Goal: Check status

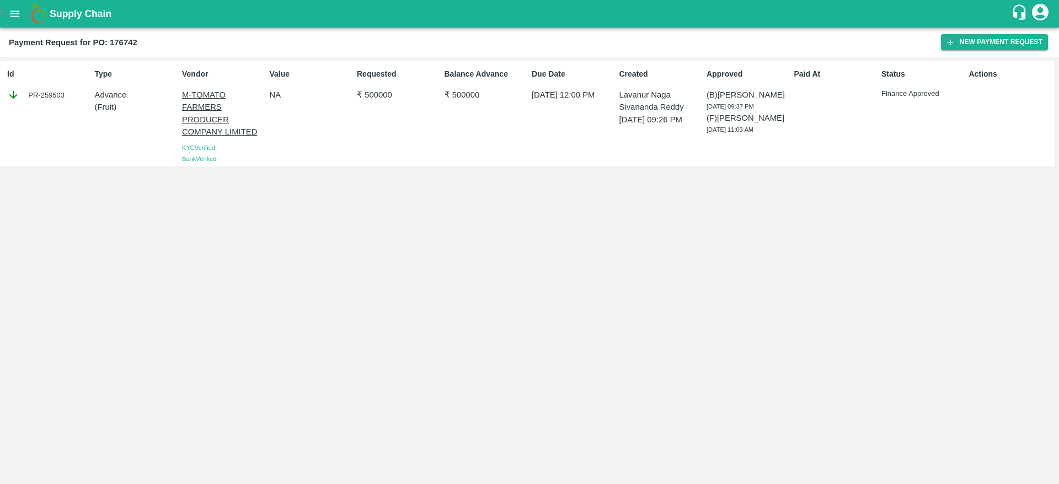
click at [918, 136] on div "Status Finance Approved" at bounding box center [920, 114] width 87 height 100
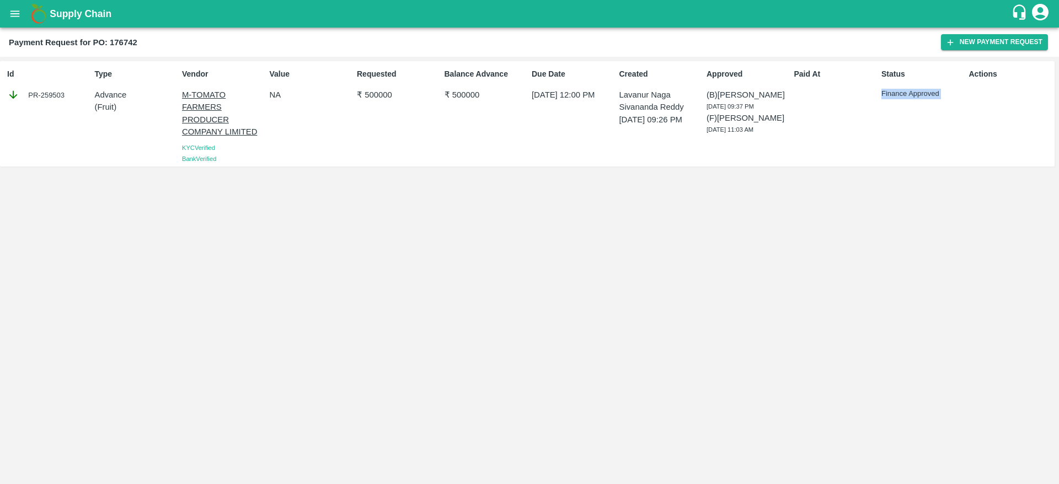
click at [918, 136] on div "Status Finance Approved" at bounding box center [920, 114] width 87 height 100
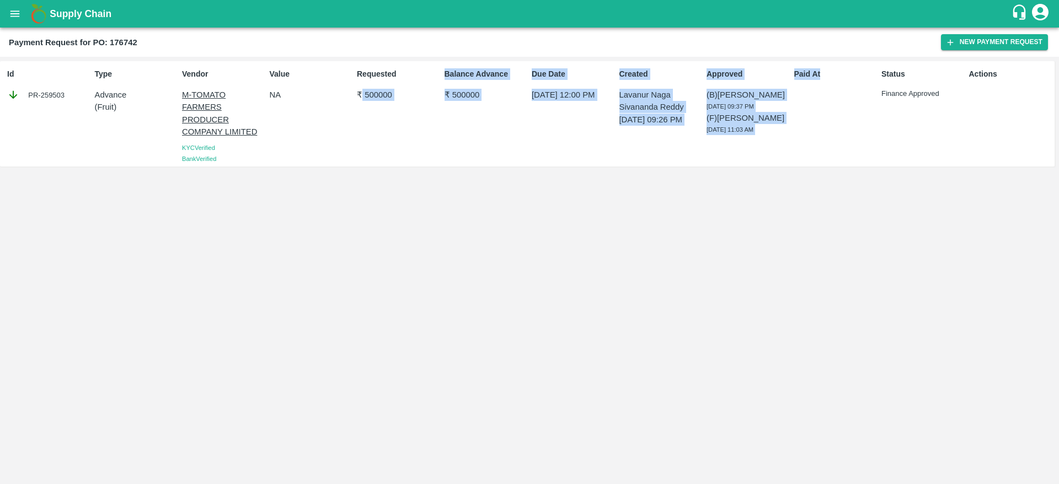
drag, startPoint x: 363, startPoint y: 95, endPoint x: 861, endPoint y: 150, distance: 501.8
click at [861, 150] on div "Id PR-259503 Type Advance ( Fruit ) Vendor M-TOMATO FARMERS PRODUCER COMPANY LI…" at bounding box center [527, 113] width 1055 height 105
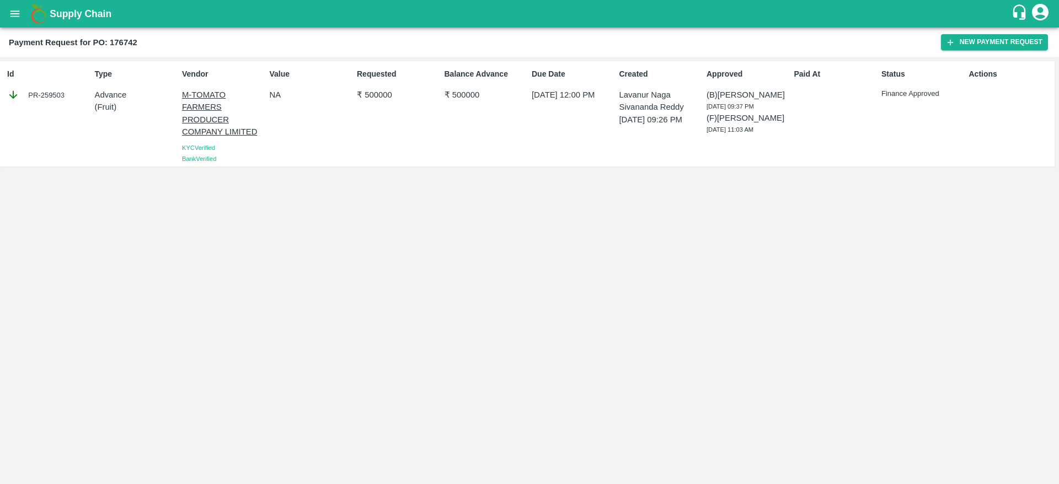
click at [942, 129] on div "Status Finance Approved" at bounding box center [920, 114] width 87 height 100
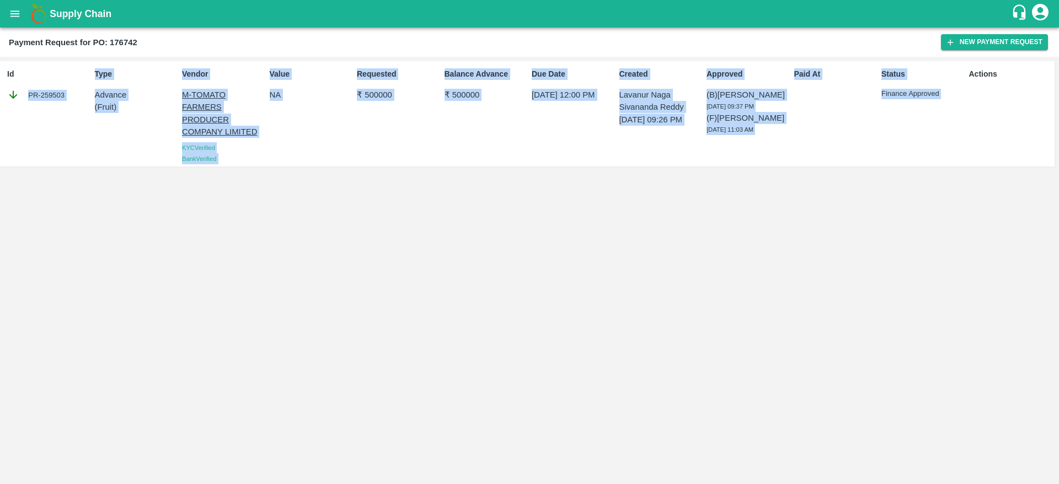
drag, startPoint x: 942, startPoint y: 129, endPoint x: 0, endPoint y: 101, distance: 942.9
click at [0, 101] on div "Id PR-259503 Type Advance ( Fruit ) Vendor M-TOMATO FARMERS PRODUCER COMPANY LI…" at bounding box center [527, 113] width 1055 height 105
